Goal: Task Accomplishment & Management: Manage account settings

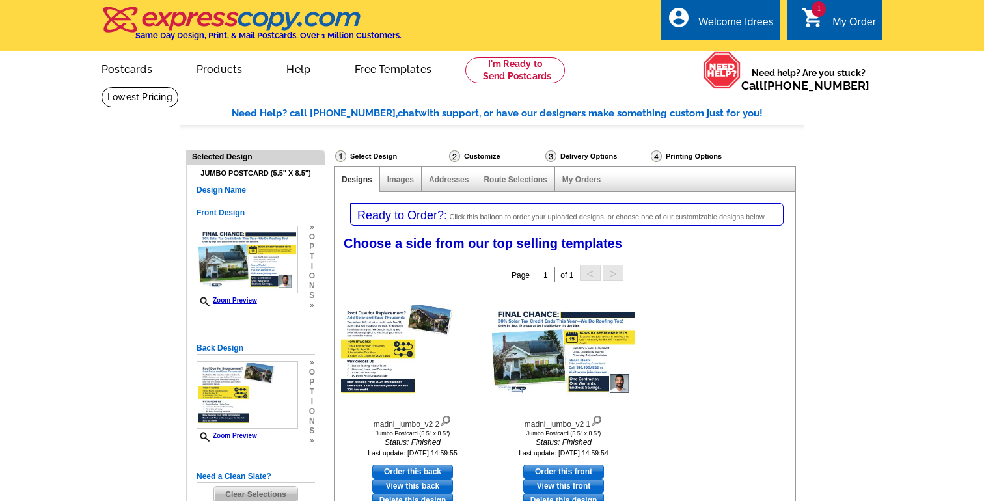
select select "1"
select select "2"
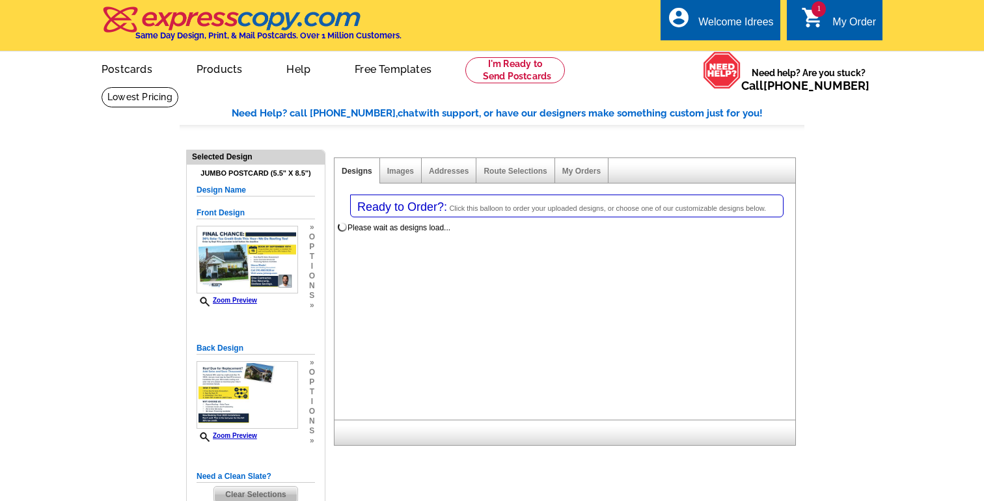
select select "1"
select select "2"
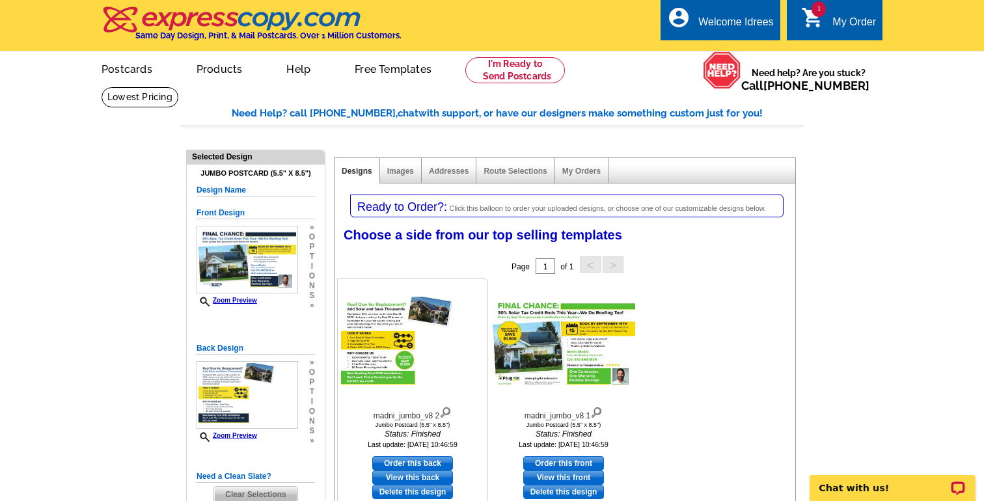
click at [373, 336] on img at bounding box center [412, 344] width 143 height 94
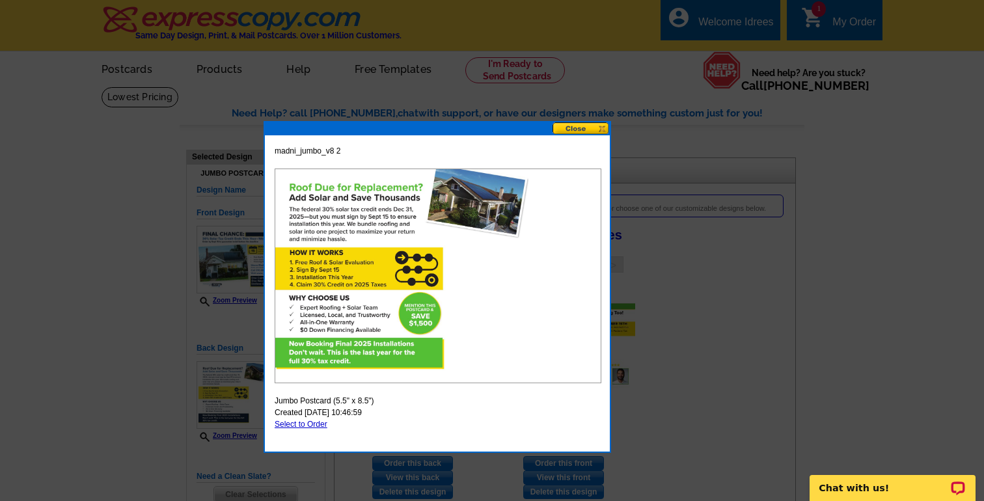
drag, startPoint x: 627, startPoint y: 59, endPoint x: 571, endPoint y: 128, distance: 88.8
click at [571, 128] on button at bounding box center [580, 128] width 57 height 12
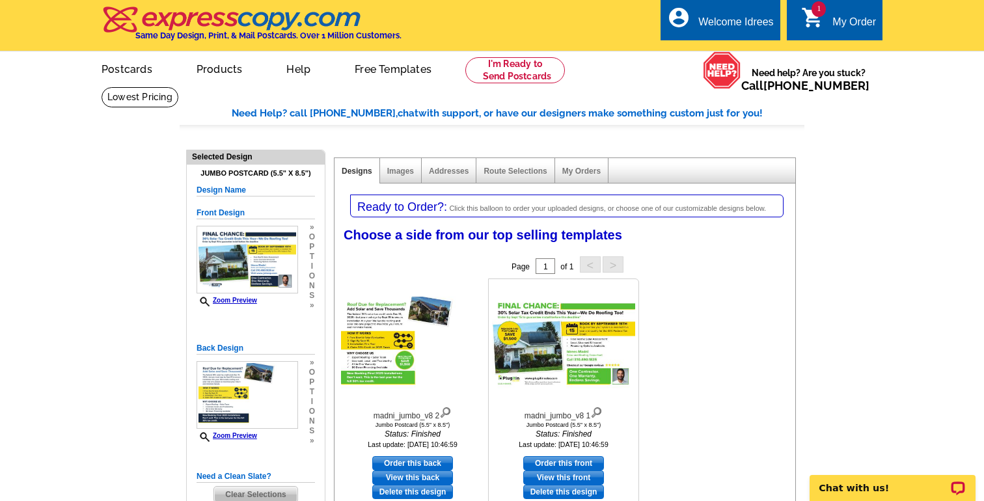
click at [548, 356] on img at bounding box center [563, 344] width 143 height 94
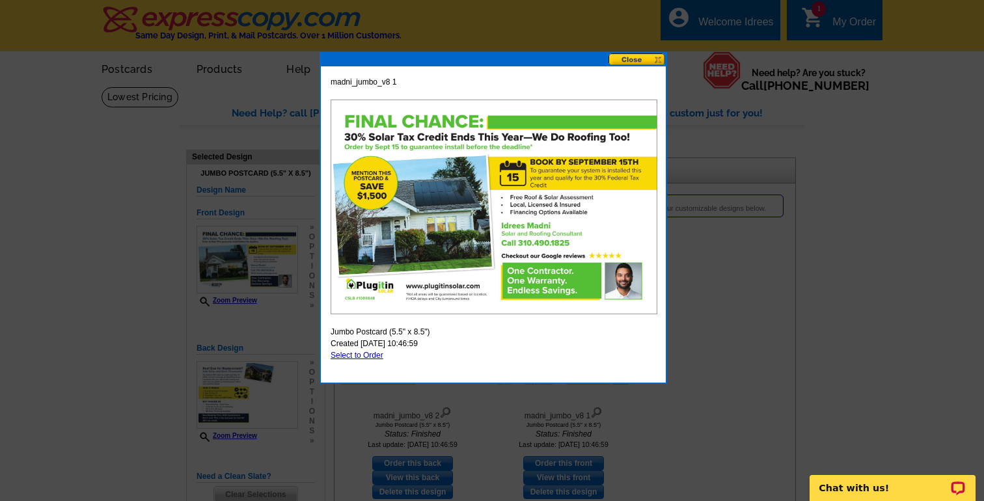
click at [631, 58] on button at bounding box center [636, 59] width 57 height 12
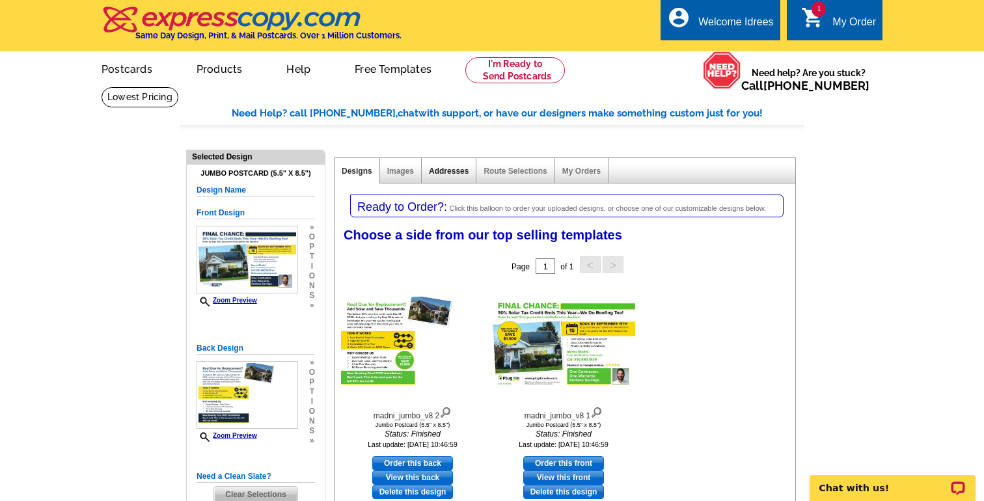
click at [452, 172] on link "Addresses" at bounding box center [449, 171] width 40 height 9
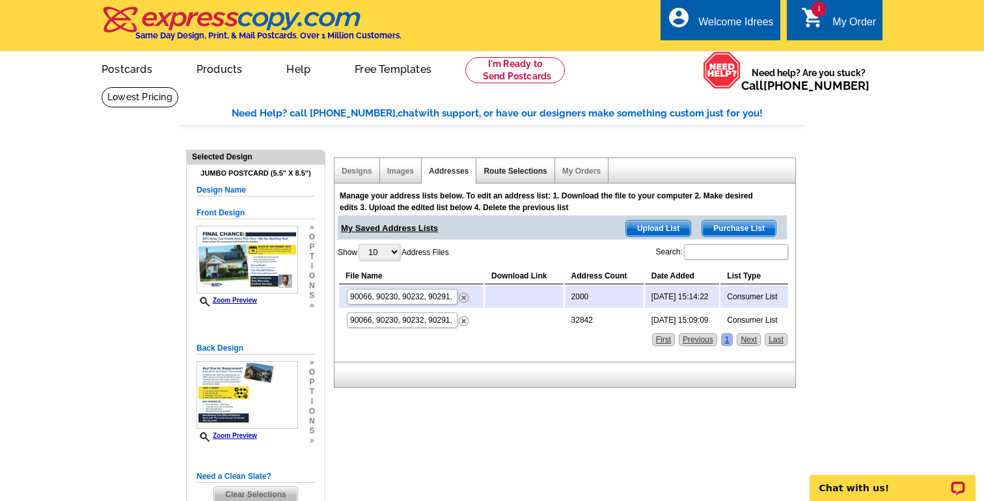
click at [487, 171] on link "Route Selections" at bounding box center [514, 171] width 63 height 9
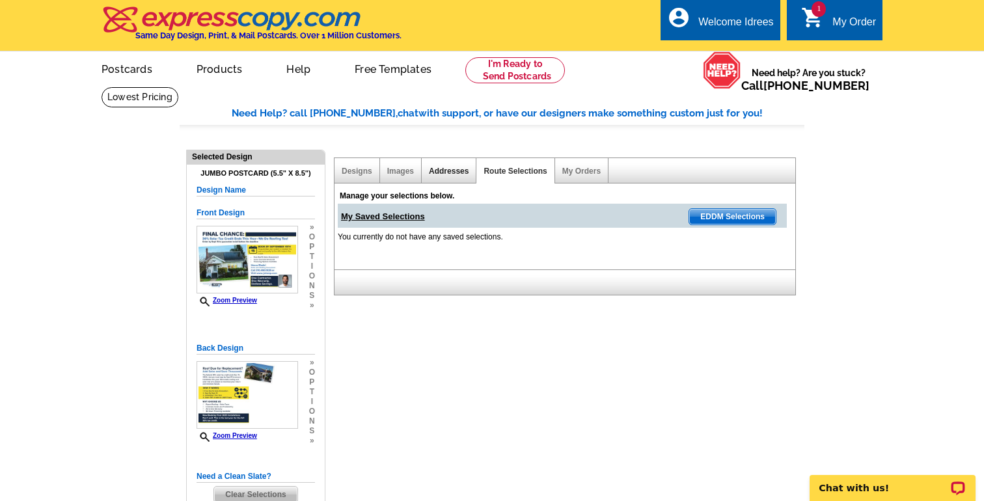
click at [446, 171] on link "Addresses" at bounding box center [449, 171] width 40 height 9
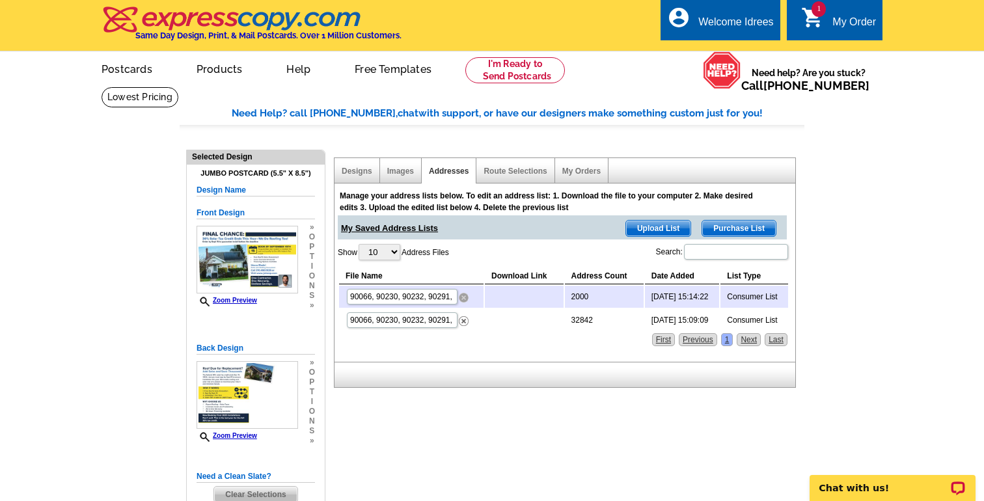
click at [465, 299] on img at bounding box center [464, 298] width 10 height 10
click at [362, 176] on div "Designs" at bounding box center [357, 170] width 46 height 25
click at [351, 174] on link "Designs" at bounding box center [357, 171] width 31 height 9
click at [361, 174] on link "Designs" at bounding box center [357, 171] width 31 height 9
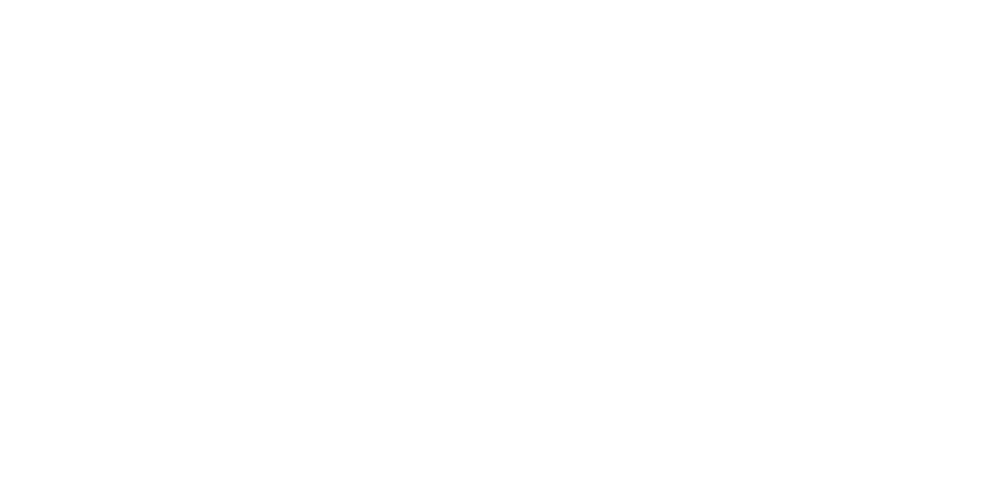
select select "1"
select select "2"
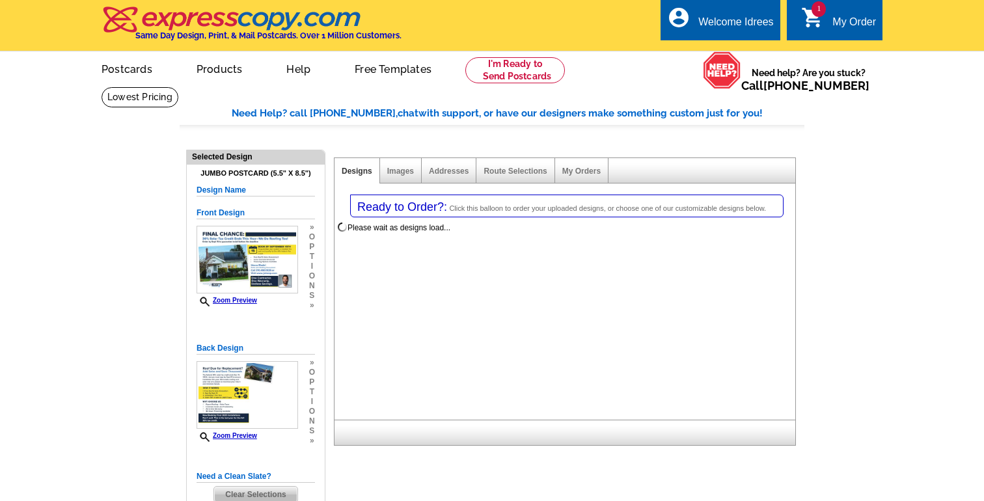
select select "785"
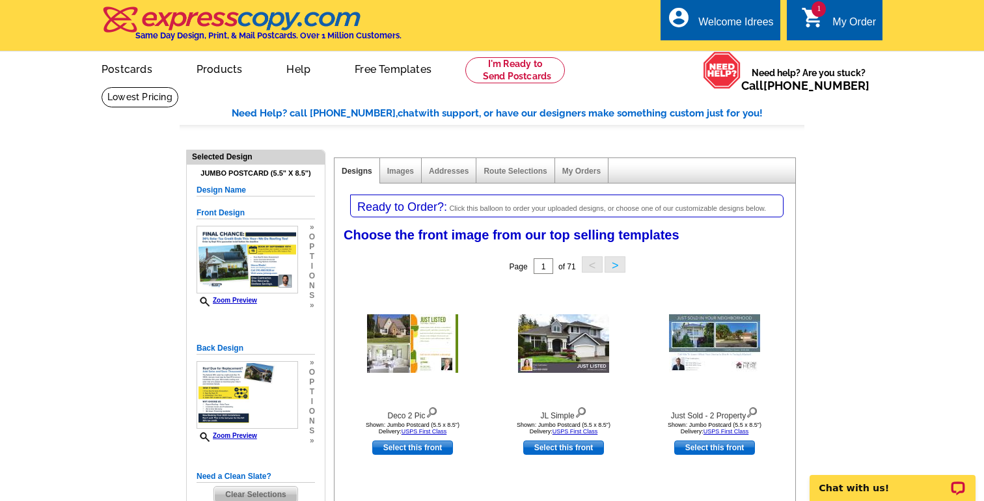
click at [815, 25] on icon "shopping_cart" at bounding box center [812, 17] width 23 height 23
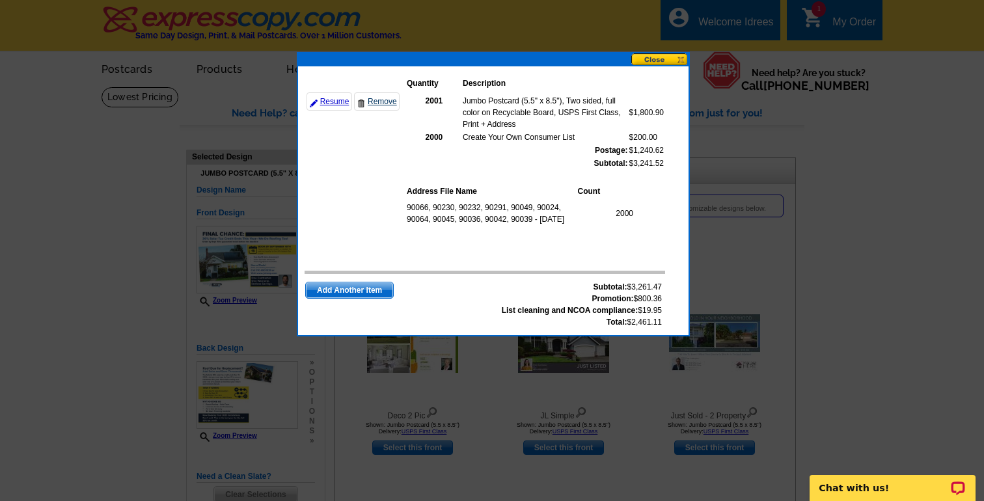
click at [375, 102] on link "Remove" at bounding box center [377, 101] width 46 height 18
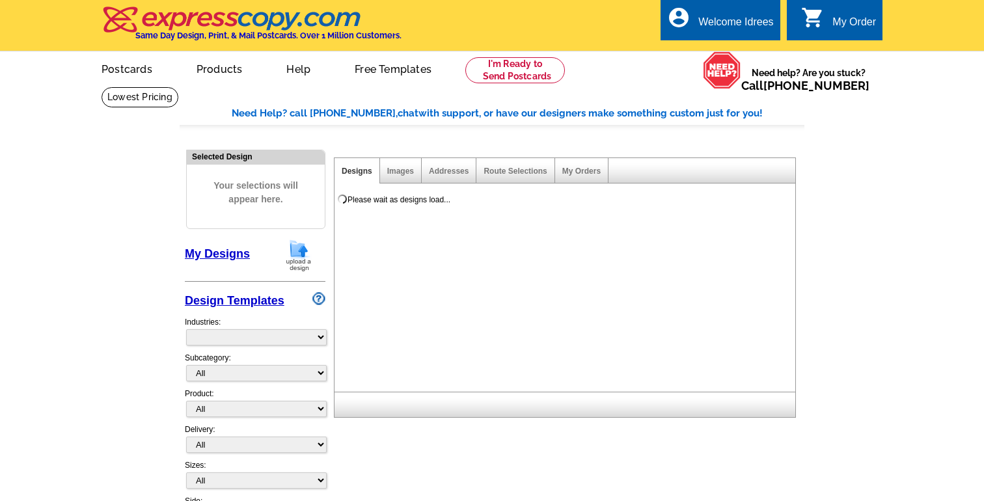
select select "785"
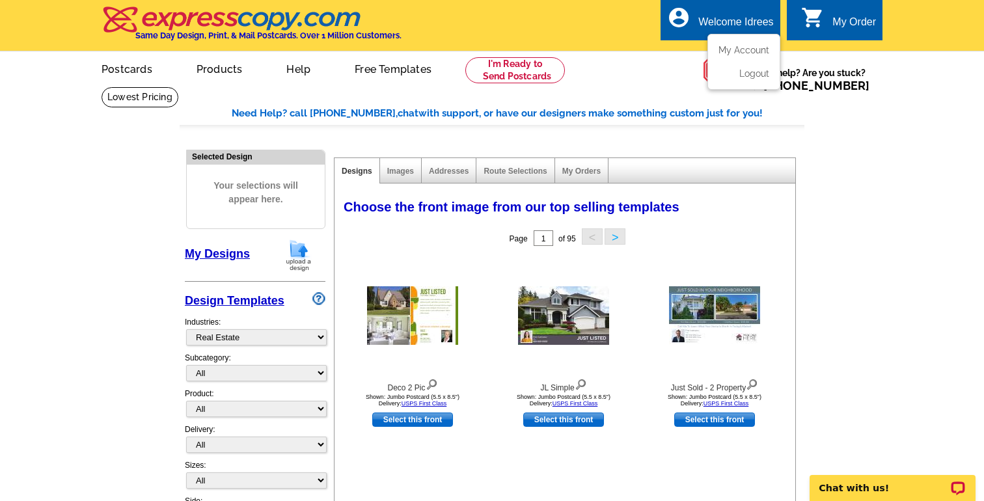
click at [739, 18] on div "Welcome Idrees" at bounding box center [735, 25] width 75 height 18
click at [744, 44] on ul "My Account Logout" at bounding box center [743, 62] width 73 height 56
click at [744, 47] on link "My Account" at bounding box center [741, 50] width 56 height 12
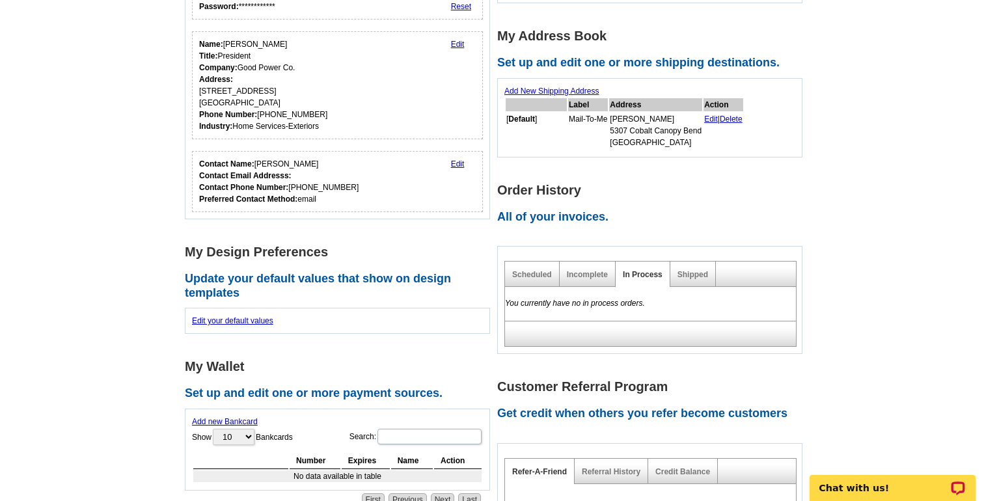
scroll to position [57, 0]
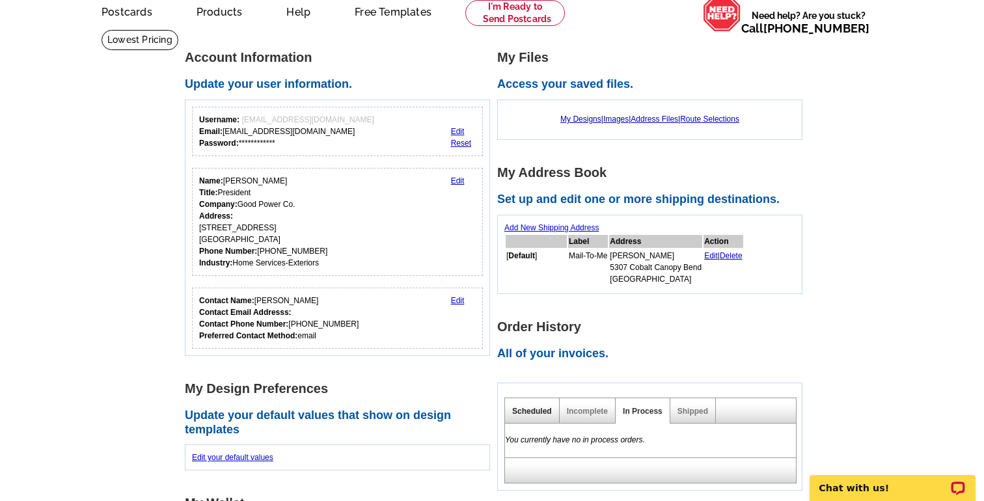
click at [522, 409] on link "Scheduled" at bounding box center [532, 411] width 40 height 9
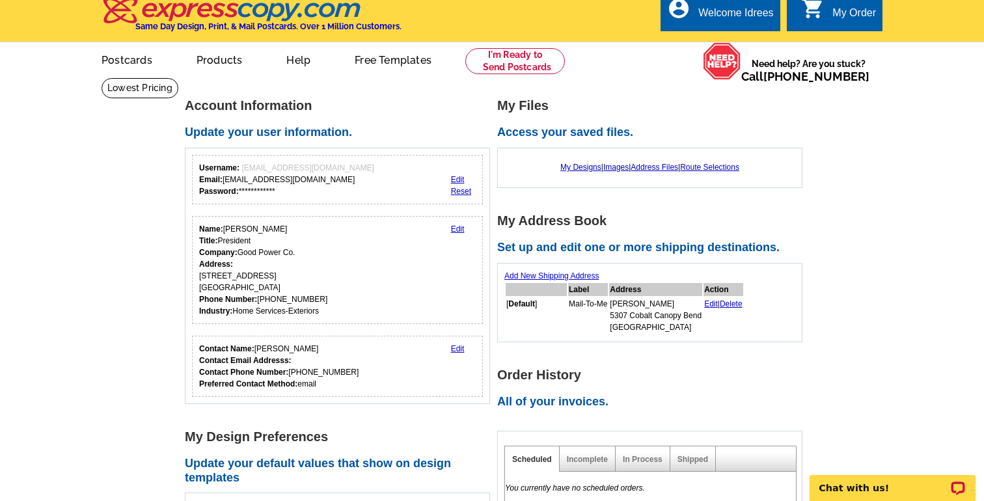
scroll to position [5, 0]
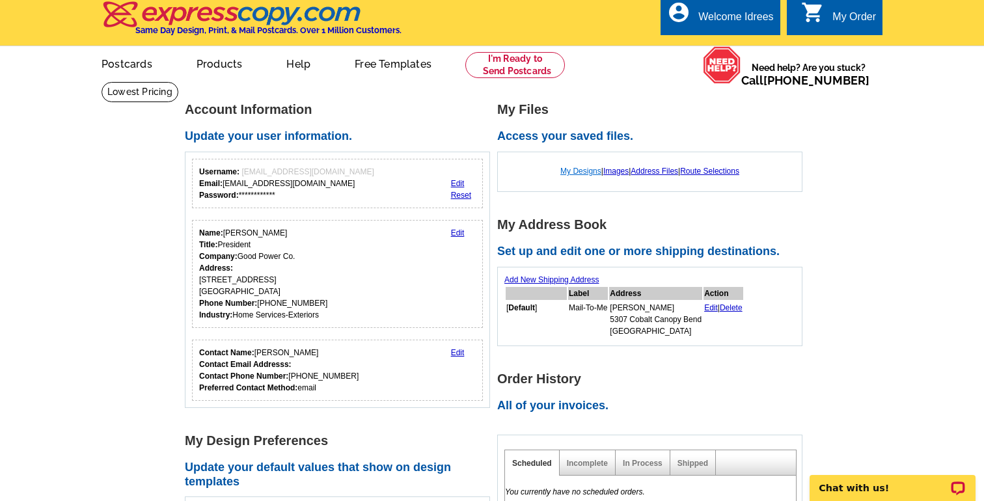
click at [567, 174] on link "My Designs" at bounding box center [580, 171] width 41 height 9
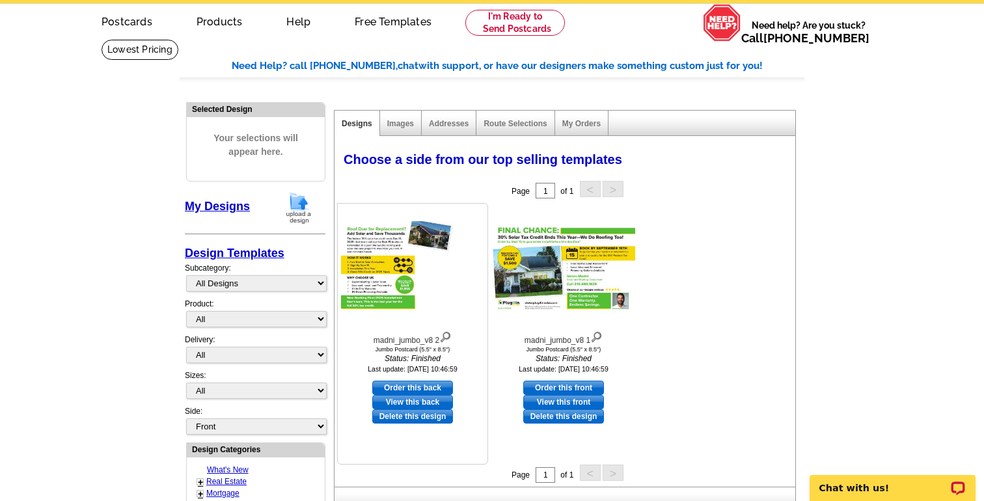
scroll to position [51, 0]
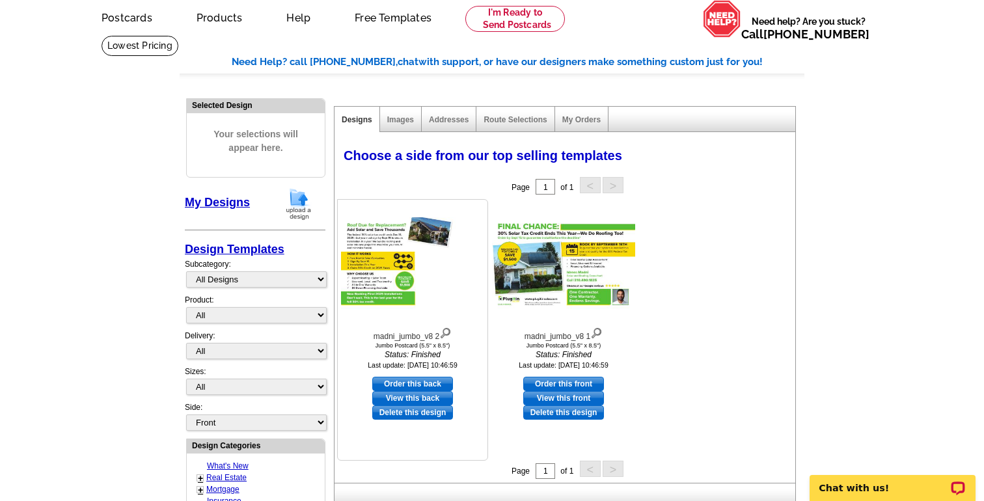
click at [442, 379] on link "Order this back" at bounding box center [412, 384] width 81 height 14
select select "2"
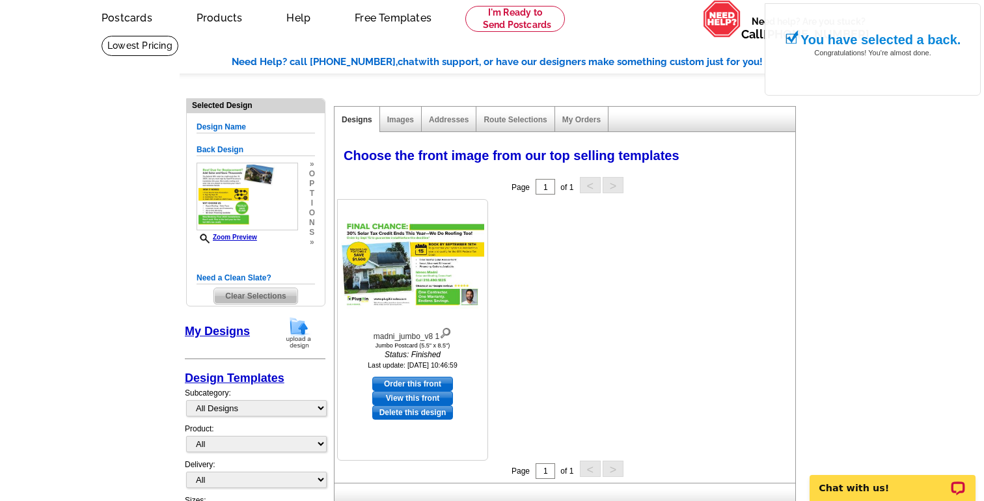
click at [432, 381] on link "Order this front" at bounding box center [412, 384] width 81 height 14
select select "back"
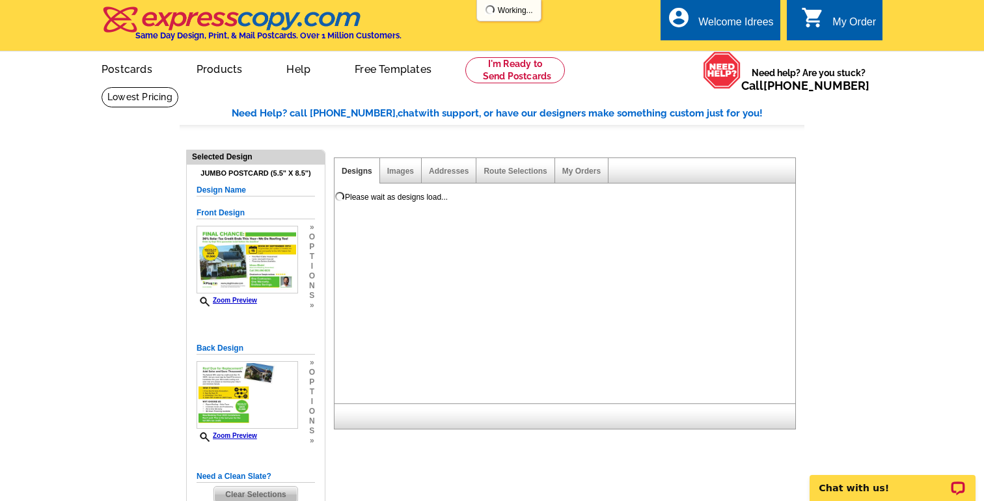
scroll to position [0, 0]
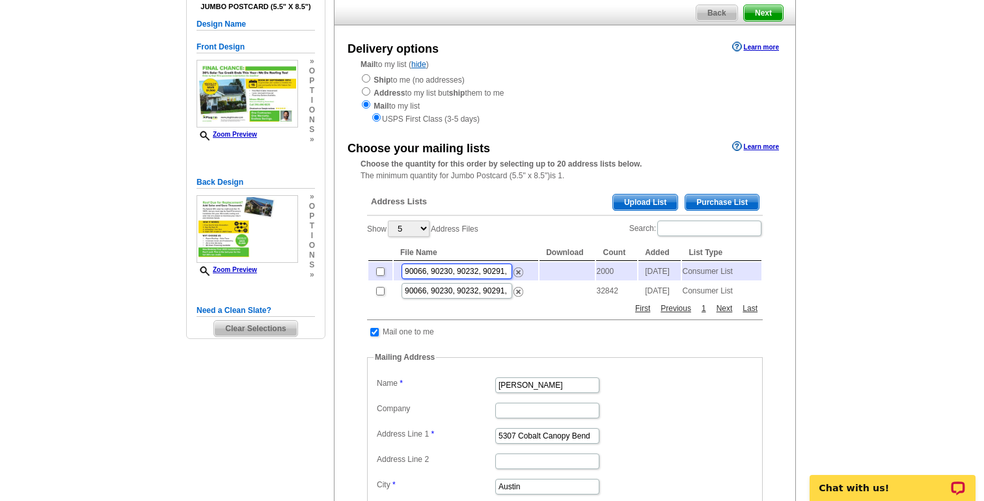
scroll to position [0, 210]
drag, startPoint x: 435, startPoint y: 274, endPoint x: 636, endPoint y: 275, distance: 201.7
click at [634, 275] on tr "90066, 90230, 90232, 90291, 90049, 90024, 90064, 90045, 90036, 90042, 90039 - A…" at bounding box center [564, 271] width 393 height 18
type input "9"
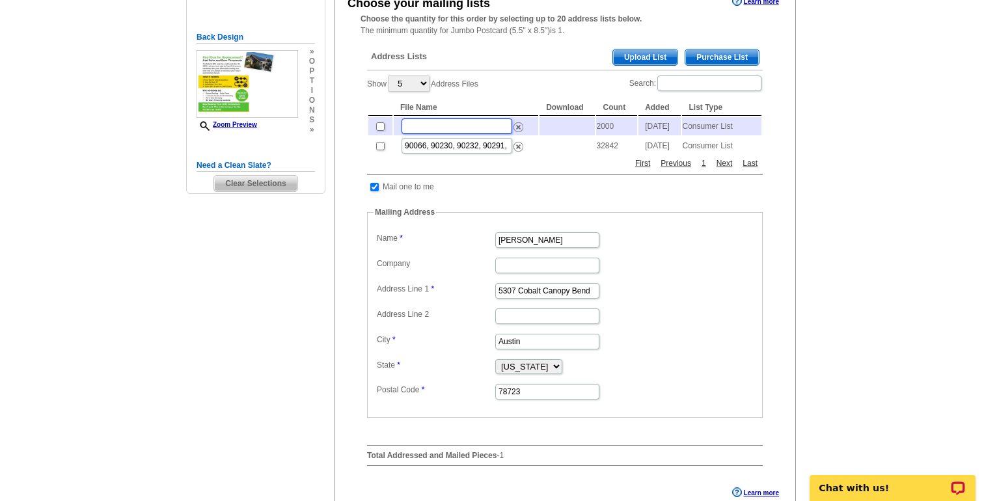
scroll to position [348, 0]
